Goal: Find contact information: Find contact information

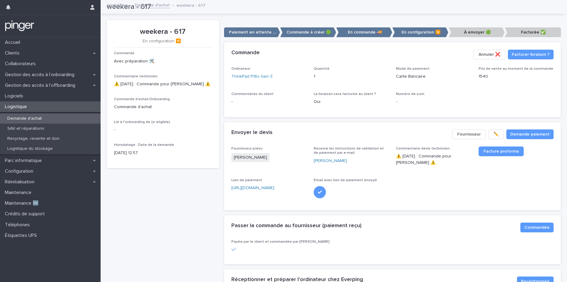
scroll to position [193, 0]
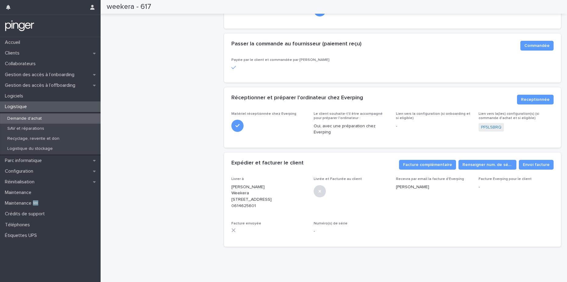
click at [43, 109] on div "Logistique" at bounding box center [50, 106] width 101 height 11
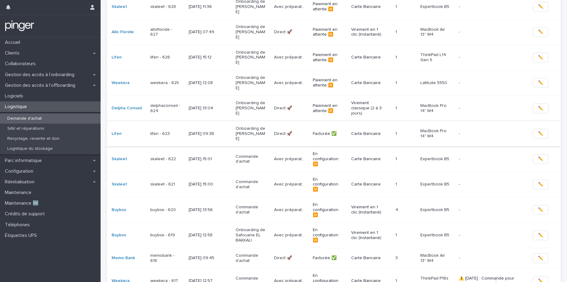
scroll to position [89, 0]
click at [211, 179] on div "[DATE] 15:00" at bounding box center [210, 184] width 42 height 10
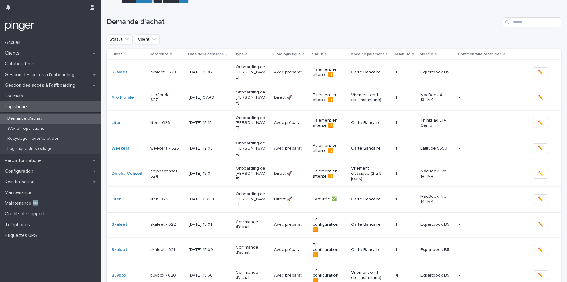
scroll to position [29, 0]
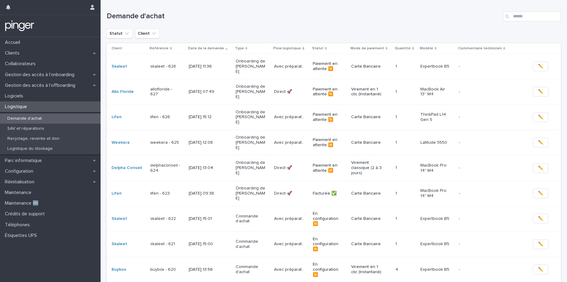
click at [176, 214] on div "skaleet - 622" at bounding box center [167, 219] width 34 height 10
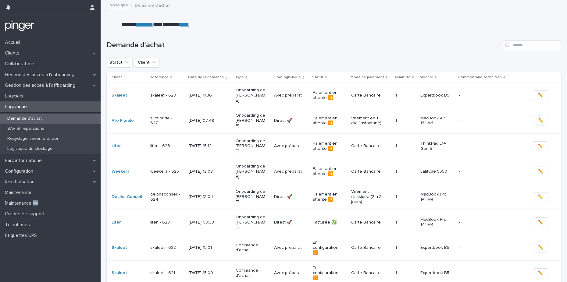
click at [188, 159] on td "[DATE] 12:08" at bounding box center [209, 171] width 47 height 25
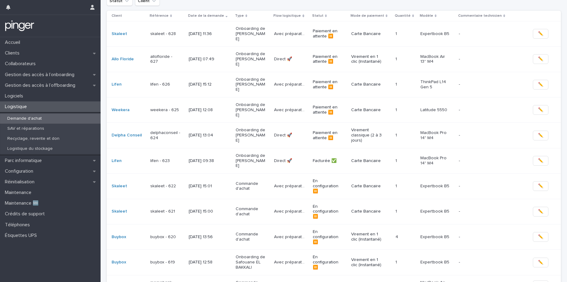
scroll to position [62, 0]
click at [197, 208] on div "[DATE] 15:00" at bounding box center [204, 211] width 30 height 6
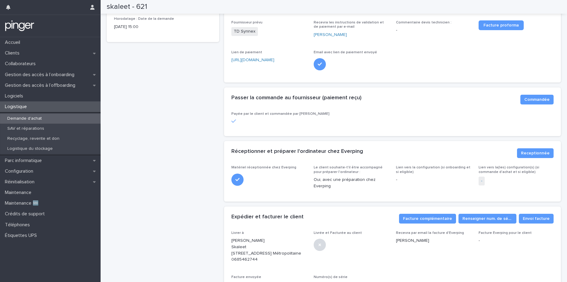
scroll to position [204, 0]
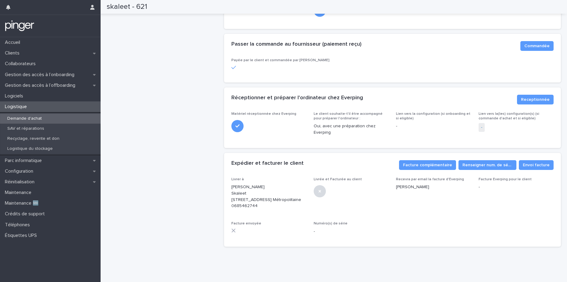
click at [236, 203] on p "[PERSON_NAME] Skaleet [STREET_ADDRESS] Métropolitaine 0685462744" at bounding box center [268, 196] width 75 height 25
click at [239, 202] on p "[PERSON_NAME] Skaleet [STREET_ADDRESS] Métropolitaine 0685462744" at bounding box center [268, 196] width 75 height 25
copy p "0685462744"
click at [154, 48] on div "skaleet - 621 En configuration ⏸️ Commande Avec préparation 🛠️ Commentaire tech…" at bounding box center [163, 46] width 112 height 412
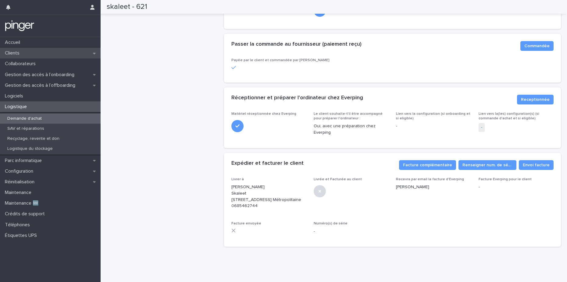
click at [47, 48] on div "Clients" at bounding box center [50, 53] width 101 height 11
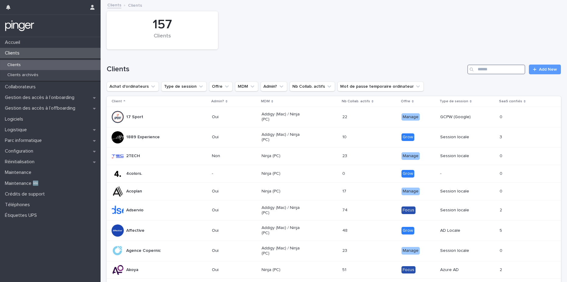
click at [512, 69] on input "Search" at bounding box center [496, 70] width 58 height 10
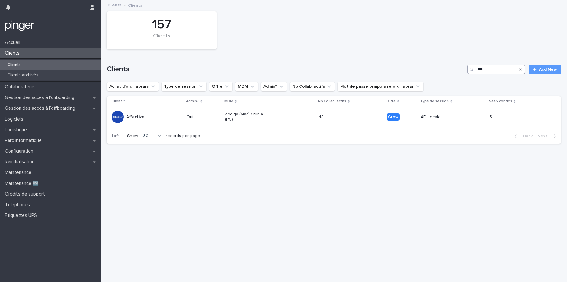
type input "***"
